Goal: Task Accomplishment & Management: Use online tool/utility

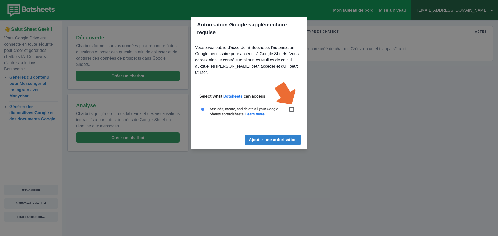
click at [292, 106] on img at bounding box center [249, 102] width 108 height 49
click at [277, 135] on button "Ajouter une autorisation" at bounding box center [273, 140] width 56 height 10
